Goal: Task Accomplishment & Management: Manage account settings

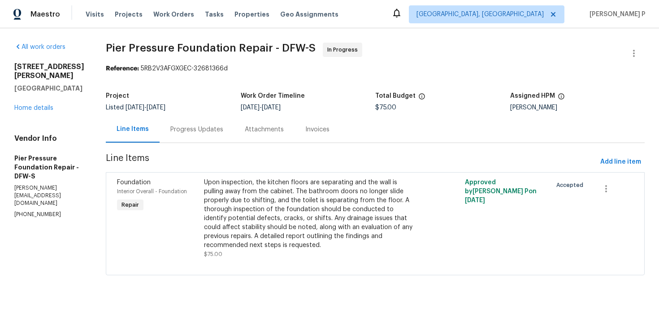
click at [181, 123] on div "Progress Updates" at bounding box center [197, 129] width 74 height 26
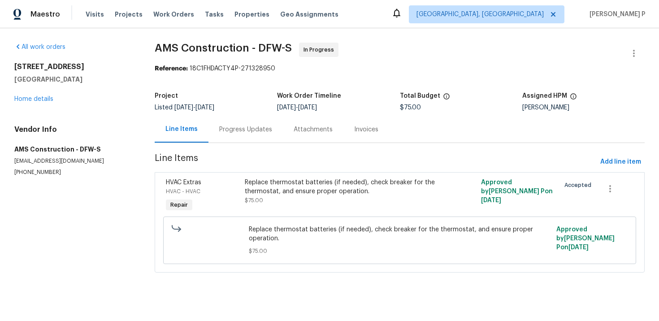
click at [242, 140] on div "Progress Updates" at bounding box center [245, 129] width 74 height 26
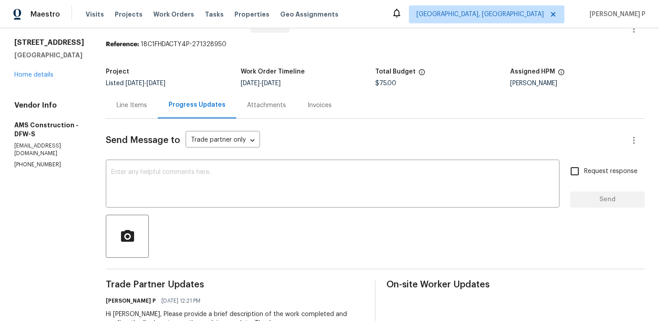
scroll to position [11, 0]
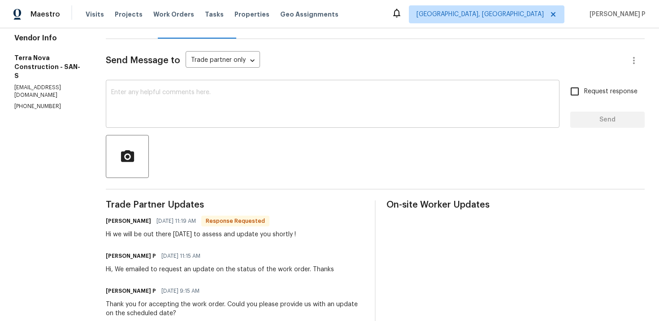
scroll to position [93, 0]
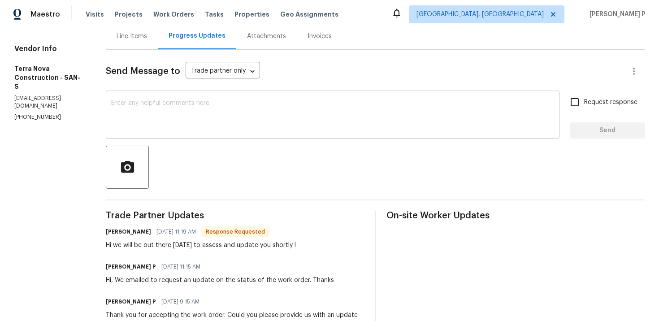
click at [191, 115] on textarea at bounding box center [332, 115] width 443 height 31
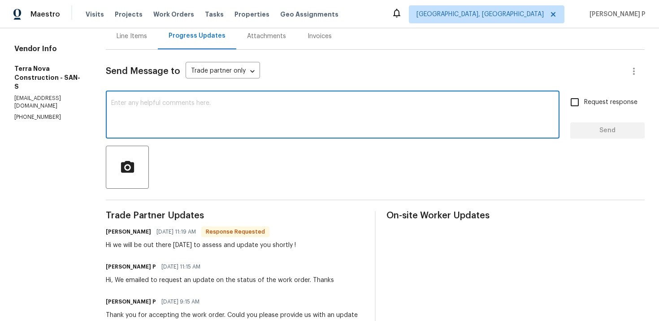
click at [204, 123] on textarea at bounding box center [332, 115] width 443 height 31
type textarea "Thanks for the update, Magnolia."
click at [602, 128] on span "Send" at bounding box center [607, 130] width 60 height 11
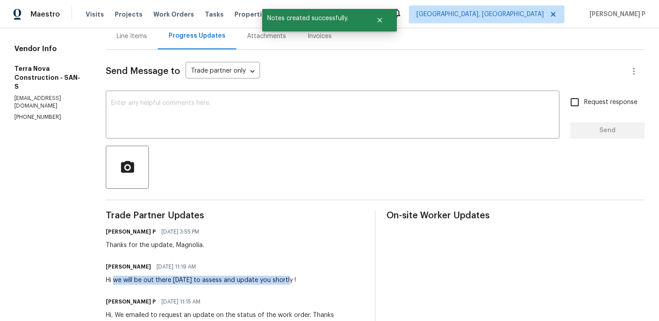
drag, startPoint x: 137, startPoint y: 279, endPoint x: 309, endPoint y: 279, distance: 172.1
click at [296, 279] on div "Hi we will be out there today to assess and update you shortly !" at bounding box center [201, 280] width 190 height 9
copy div "we will be out there today to assess and update you shortly"
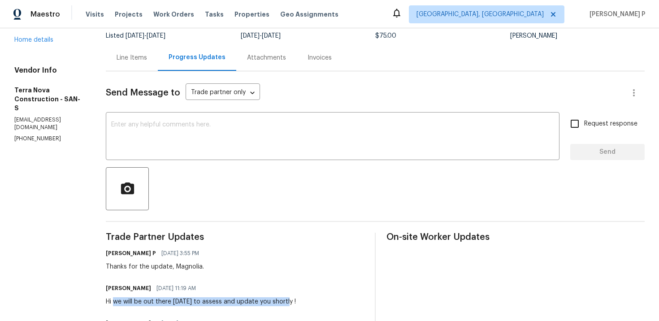
scroll to position [0, 0]
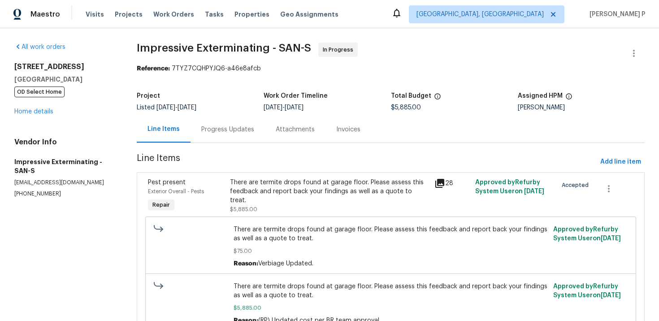
click at [238, 136] on div "Progress Updates" at bounding box center [228, 129] width 74 height 26
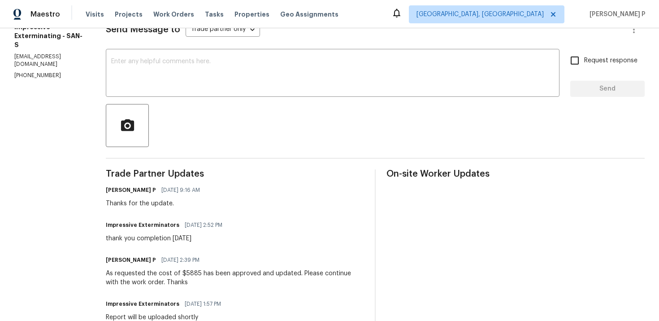
scroll to position [142, 0]
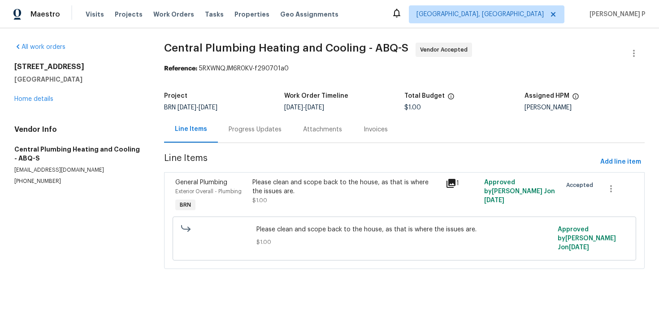
drag, startPoint x: 15, startPoint y: 66, endPoint x: 91, endPoint y: 66, distance: 75.8
click at [91, 66] on h2 "[STREET_ADDRESS]" at bounding box center [78, 66] width 128 height 9
copy h2 "10212 Pandora Ln NW"
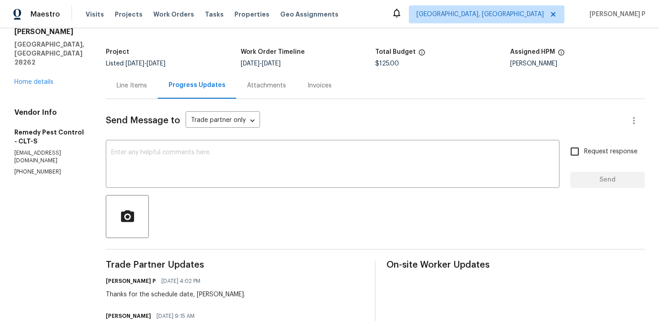
scroll to position [11, 0]
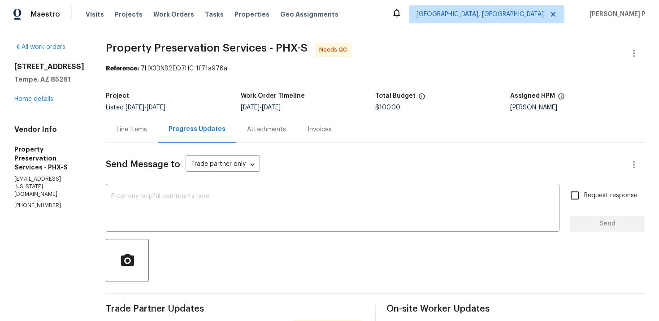
click at [128, 125] on div "Line Items" at bounding box center [132, 129] width 52 height 26
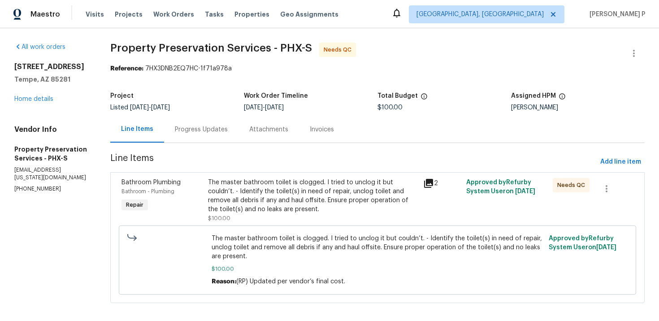
scroll to position [8, 0]
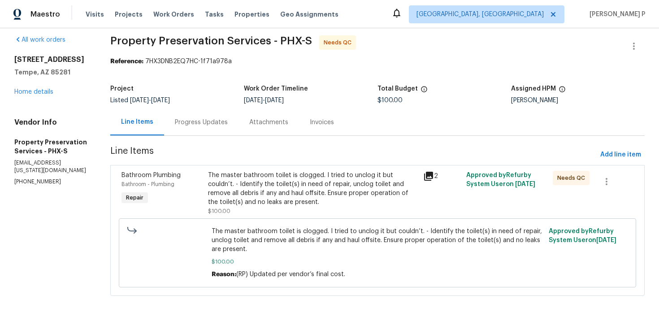
click at [216, 121] on div "Progress Updates" at bounding box center [201, 122] width 53 height 9
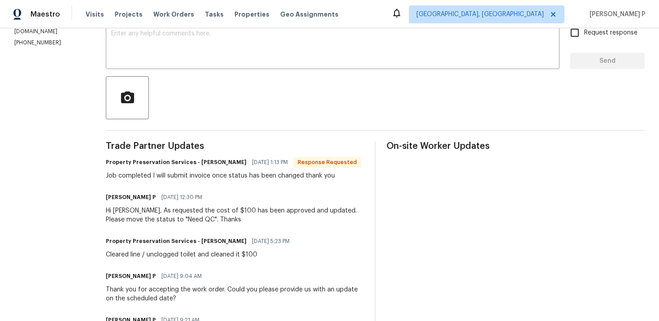
scroll to position [165, 0]
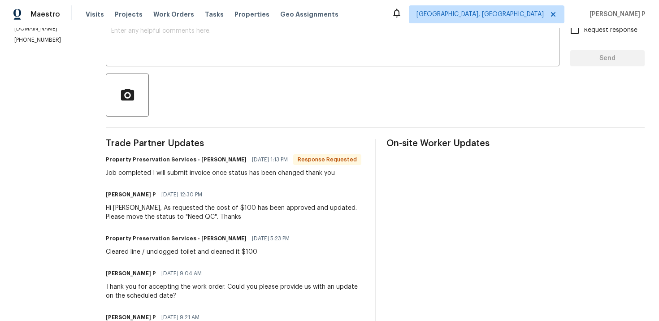
drag, startPoint x: 233, startPoint y: 158, endPoint x: 271, endPoint y: 158, distance: 38.6
click at [271, 158] on span "10/02/2025 1:13 PM" at bounding box center [270, 159] width 36 height 9
click at [256, 160] on span "10/02/2025 1:13 PM" at bounding box center [270, 159] width 36 height 9
drag, startPoint x: 232, startPoint y: 157, endPoint x: 279, endPoint y: 157, distance: 47.1
click at [279, 157] on span "10/02/2025 1:13 PM" at bounding box center [270, 159] width 36 height 9
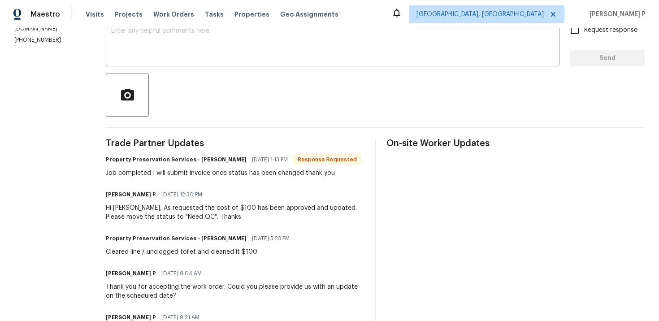
click at [224, 167] on div "Property Preservation Services - Chad Englehart 10/02/2025 1:13 PM Response Req…" at bounding box center [234, 165] width 256 height 24
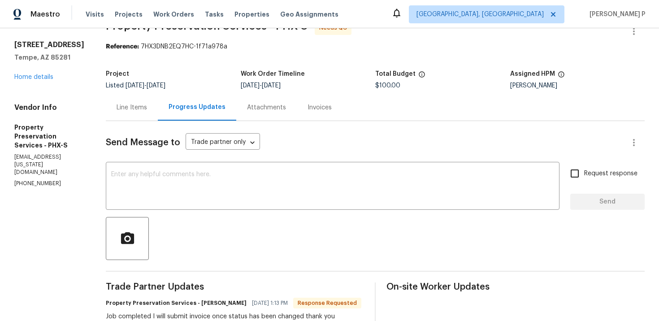
scroll to position [0, 0]
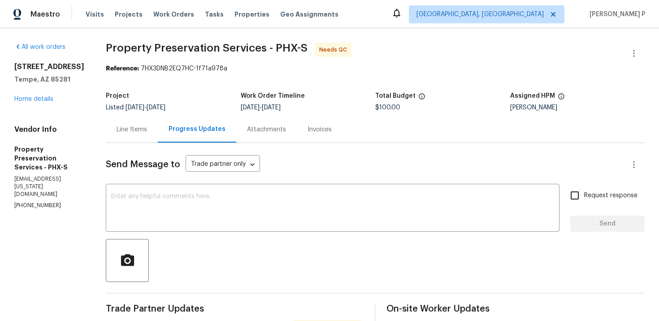
click at [133, 130] on div "Line Items" at bounding box center [132, 129] width 30 height 9
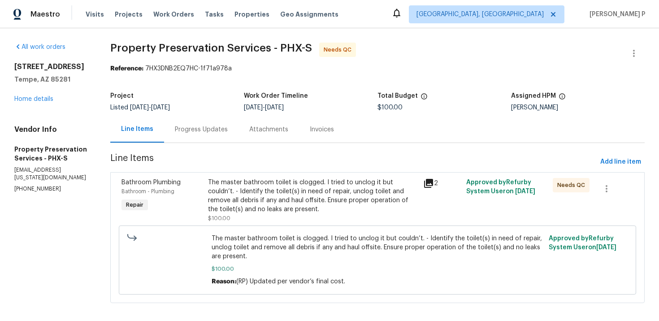
click at [300, 206] on div "The master bathroom toilet is clogged. I tried to unclog it but couldn’t. - Ide…" at bounding box center [313, 196] width 210 height 36
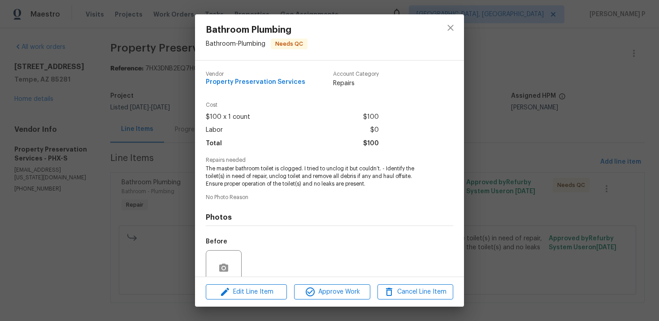
scroll to position [77, 0]
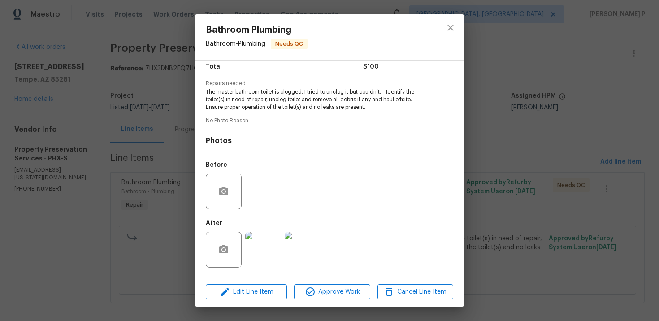
click at [275, 245] on img at bounding box center [263, 250] width 36 height 36
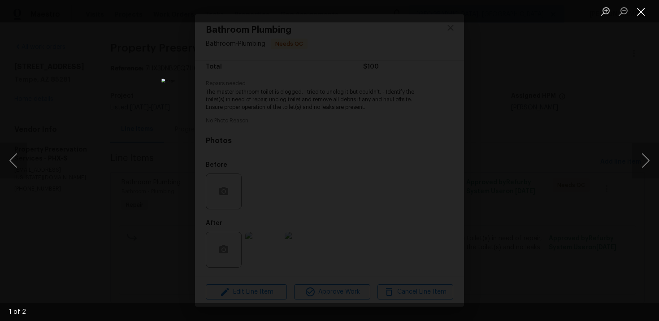
click at [644, 8] on button "Close lightbox" at bounding box center [641, 12] width 18 height 16
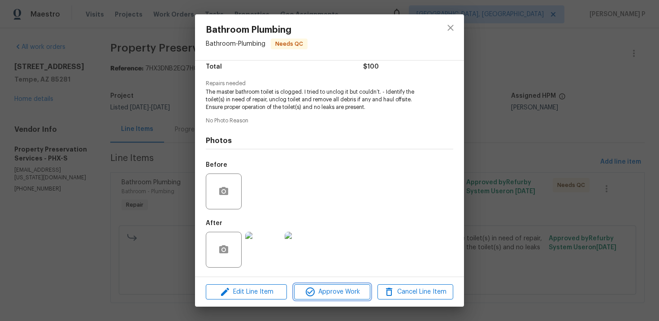
click at [336, 295] on span "Approve Work" at bounding box center [332, 291] width 70 height 11
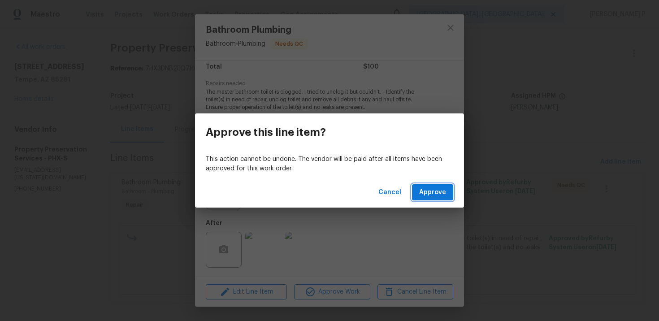
click at [420, 195] on span "Approve" at bounding box center [432, 192] width 27 height 11
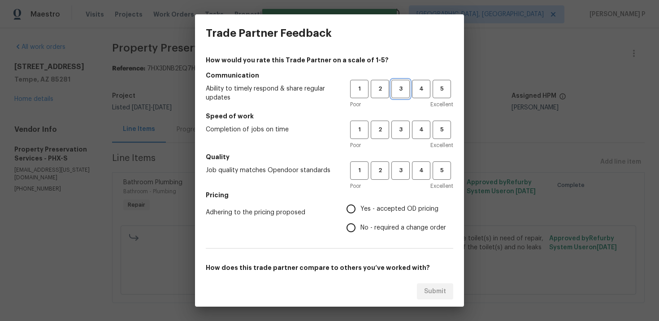
click at [391, 89] on button "3" at bounding box center [400, 89] width 18 height 18
click at [399, 132] on span "3" at bounding box center [400, 130] width 17 height 10
click at [401, 168] on span "3" at bounding box center [400, 170] width 17 height 10
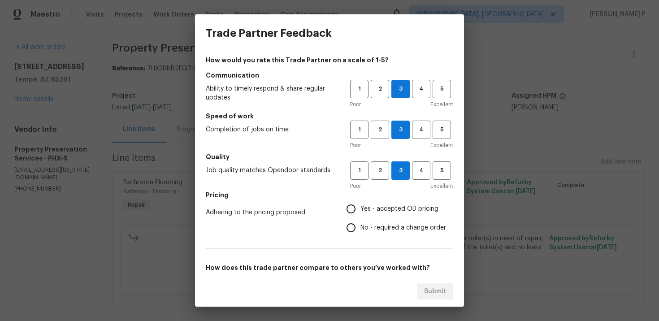
click at [376, 227] on span "No - required a change order" at bounding box center [403, 227] width 86 height 9
click at [360, 227] on input "No - required a change order" at bounding box center [351, 227] width 19 height 19
radio input "true"
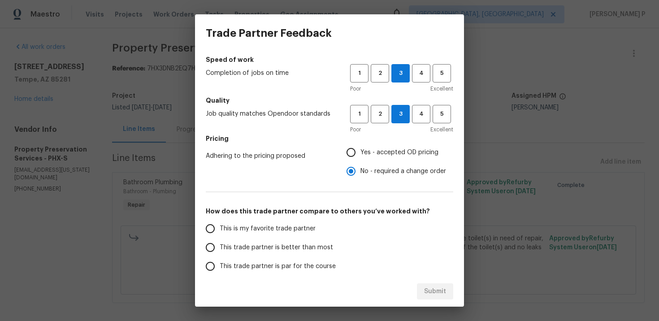
scroll to position [134, 0]
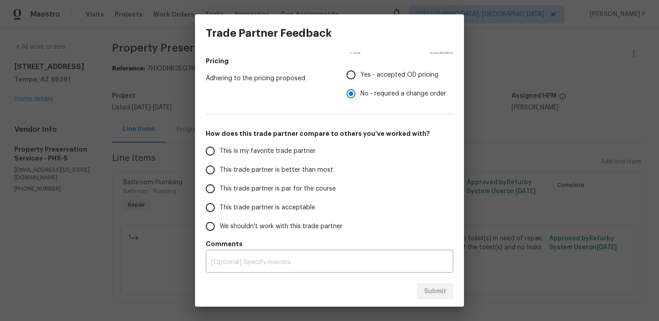
click at [233, 191] on span "This trade partner is par for the course" at bounding box center [278, 188] width 116 height 9
click at [220, 191] on input "This trade partner is par for the course" at bounding box center [210, 188] width 19 height 19
click at [437, 290] on span "Submit" at bounding box center [435, 291] width 22 height 11
radio input "true"
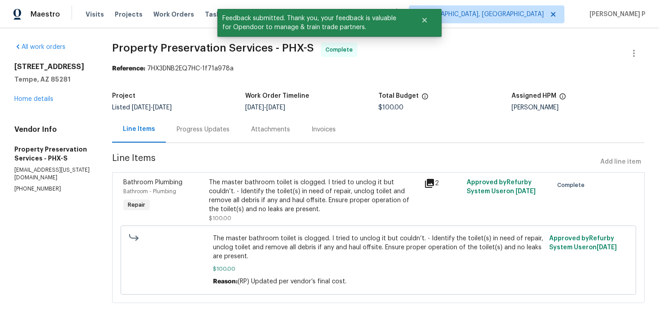
click at [197, 125] on div "Progress Updates" at bounding box center [203, 129] width 53 height 9
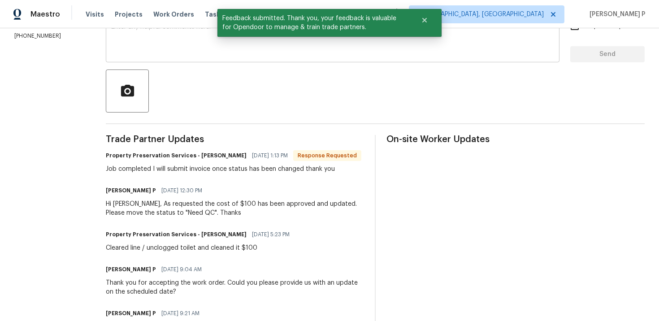
scroll to position [178, 0]
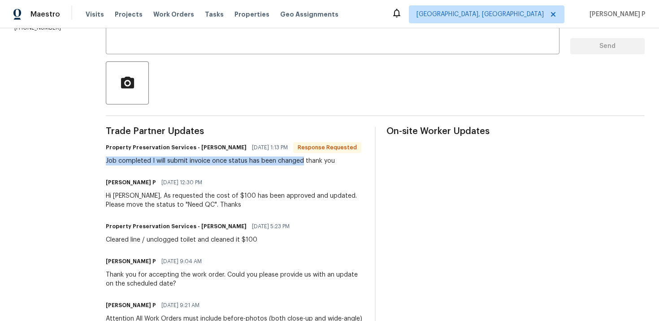
drag, startPoint x: 100, startPoint y: 160, endPoint x: 297, endPoint y: 161, distance: 196.8
click at [297, 161] on div "All work orders 901 W 16th St Tempe, AZ 85281 Home details Vendor Info Property…" at bounding box center [329, 148] width 659 height 595
copy div "Job completed I will submit invoice once status has been changed"
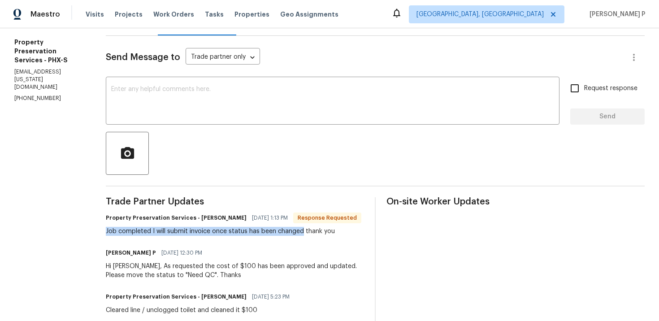
scroll to position [69, 0]
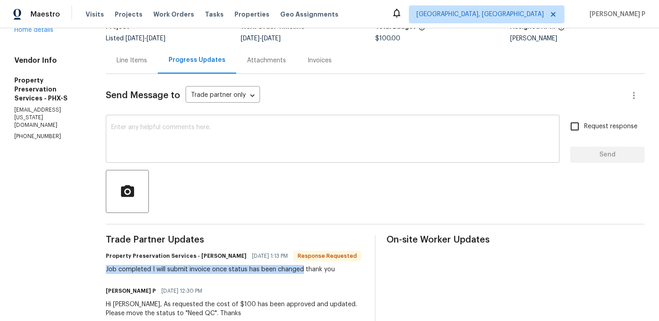
click at [213, 153] on textarea at bounding box center [332, 139] width 443 height 31
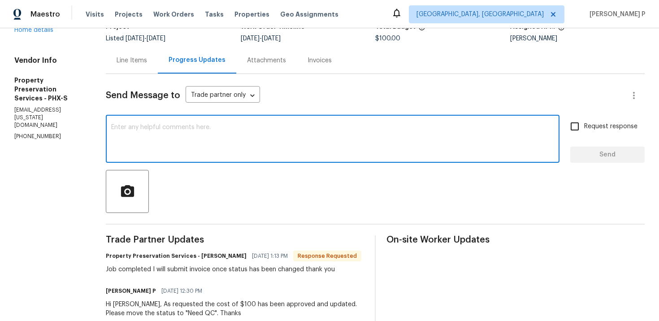
click at [182, 144] on textarea at bounding box center [332, 139] width 443 height 31
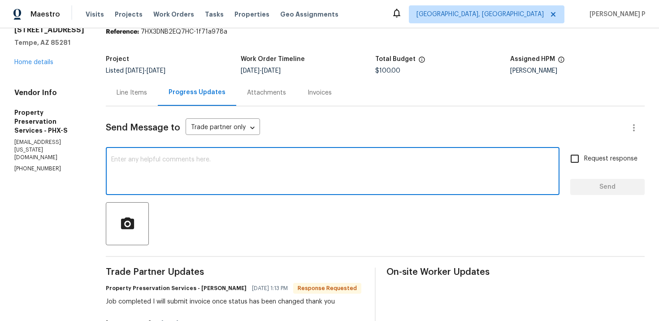
scroll to position [47, 0]
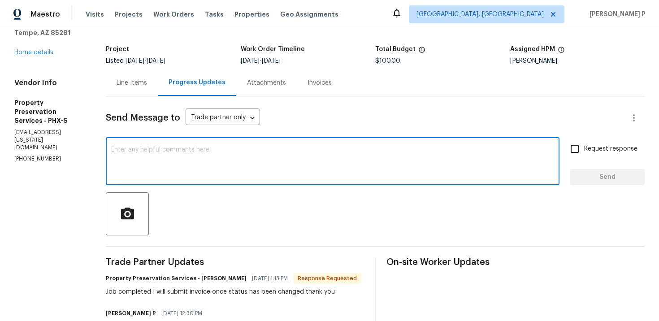
click at [161, 165] on textarea at bounding box center [332, 162] width 443 height 31
type textarea "WO Closed. Thanks, Have a great day!!!"
click at [605, 179] on span "Send" at bounding box center [607, 177] width 60 height 11
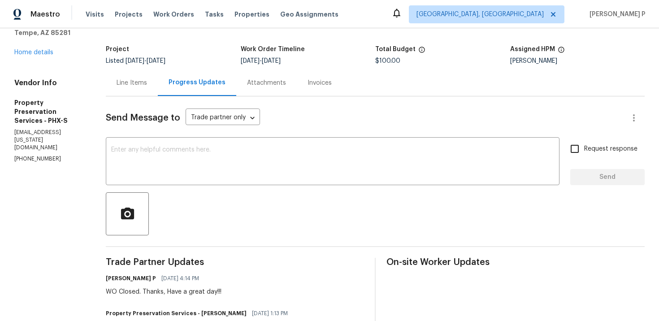
scroll to position [0, 0]
